Goal: Obtain resource: Obtain resource

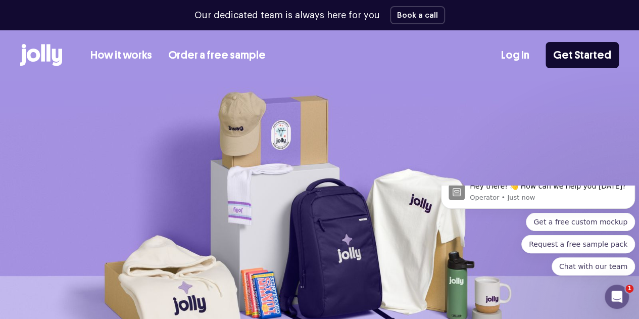
click at [152, 57] on link "How it works" at bounding box center [121, 55] width 62 height 17
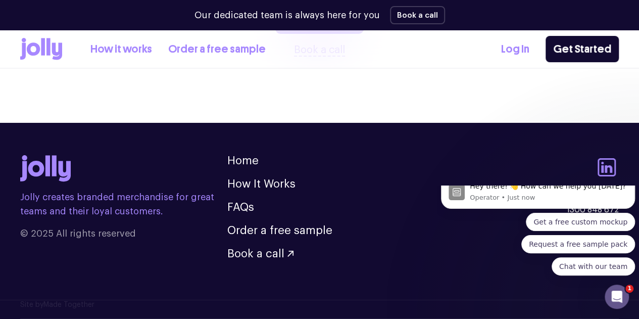
scroll to position [2226, 0]
click at [284, 232] on link "Order a free sample" at bounding box center [279, 230] width 105 height 11
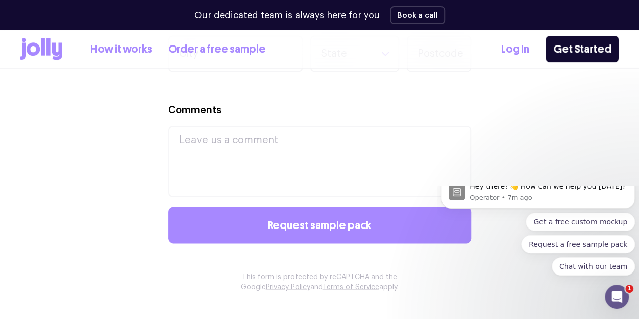
scroll to position [631, 0]
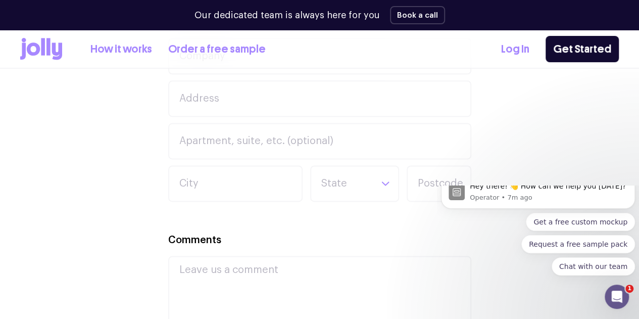
click at [62, 40] on icon at bounding box center [41, 49] width 42 height 22
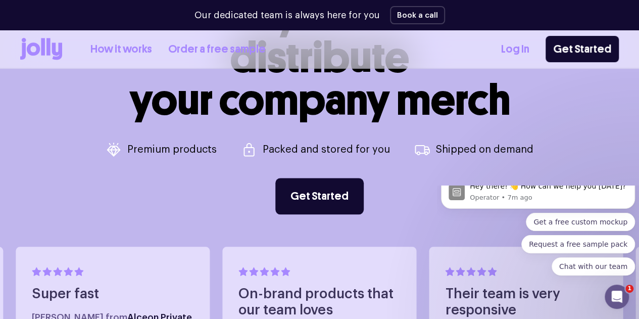
scroll to position [390, 0]
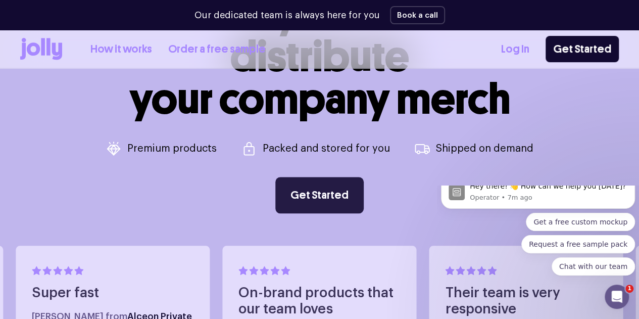
click at [306, 202] on link "Get Started" at bounding box center [319, 195] width 88 height 36
